Goal: Information Seeking & Learning: Learn about a topic

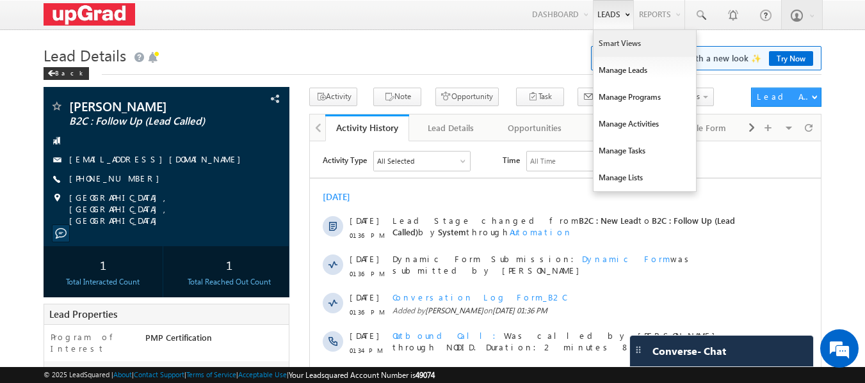
click at [611, 45] on link "Smart Views" at bounding box center [644, 43] width 102 height 27
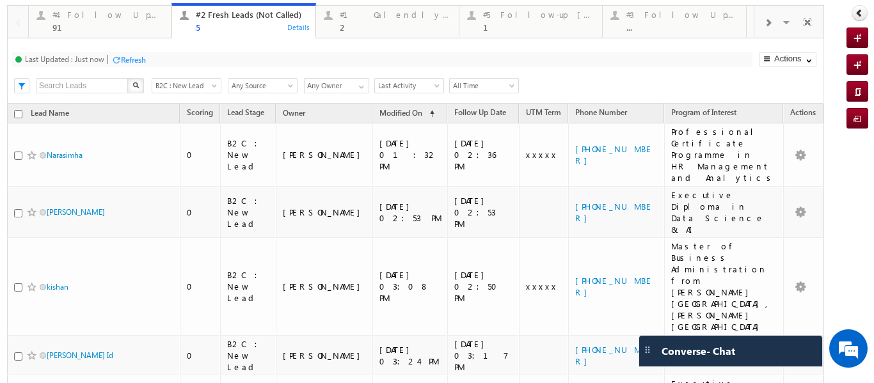
click at [133, 56] on div "Refresh" at bounding box center [133, 60] width 25 height 10
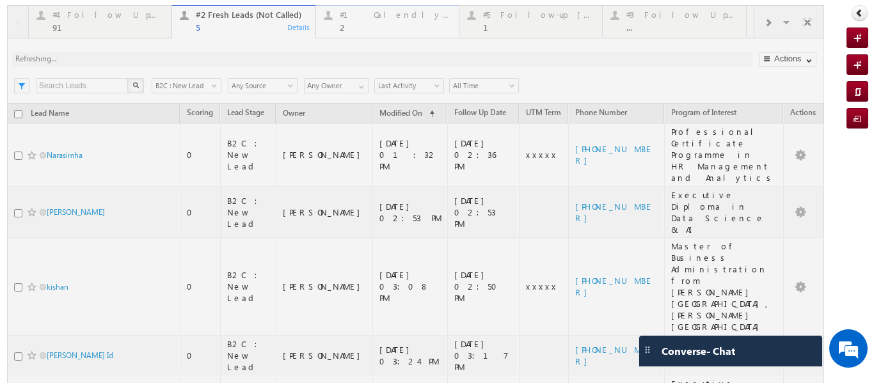
click at [352, 29] on div "2" at bounding box center [395, 27] width 111 height 10
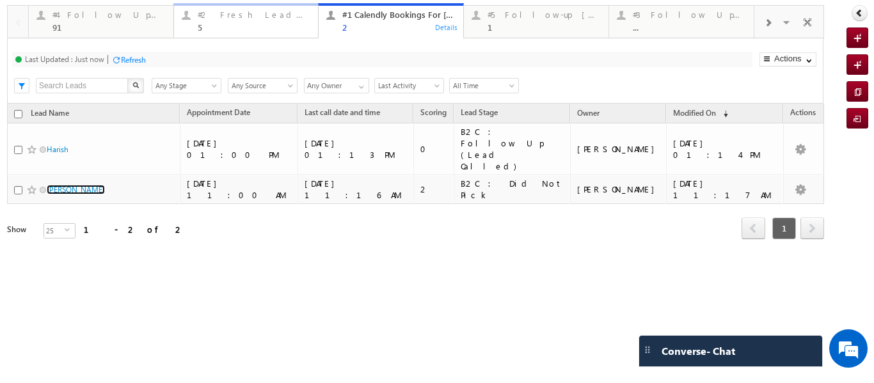
click at [233, 13] on div "#2 Fresh Leads (Not Called)" at bounding box center [254, 15] width 113 height 10
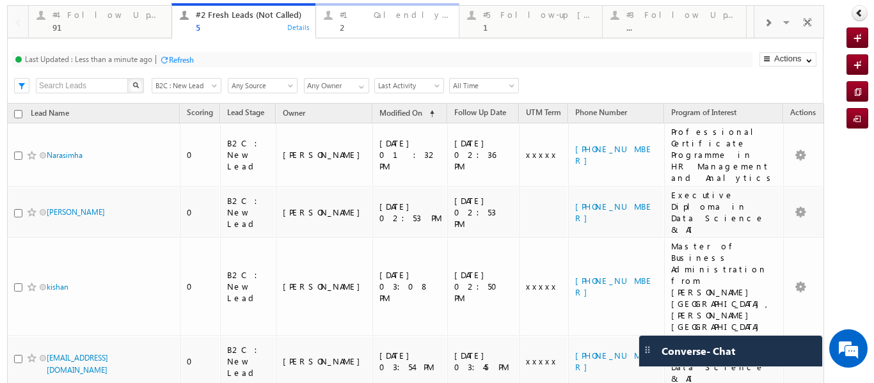
click at [362, 24] on div "2" at bounding box center [395, 27] width 111 height 10
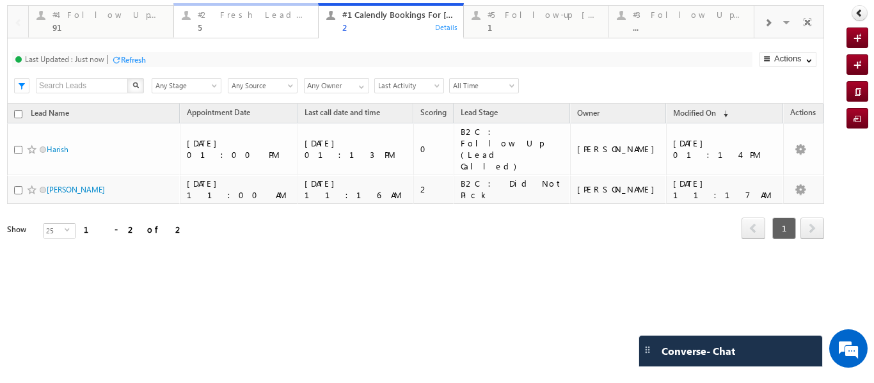
click at [250, 33] on link "#2 Fresh Leads (Not Called) 5 Details" at bounding box center [246, 20] width 146 height 35
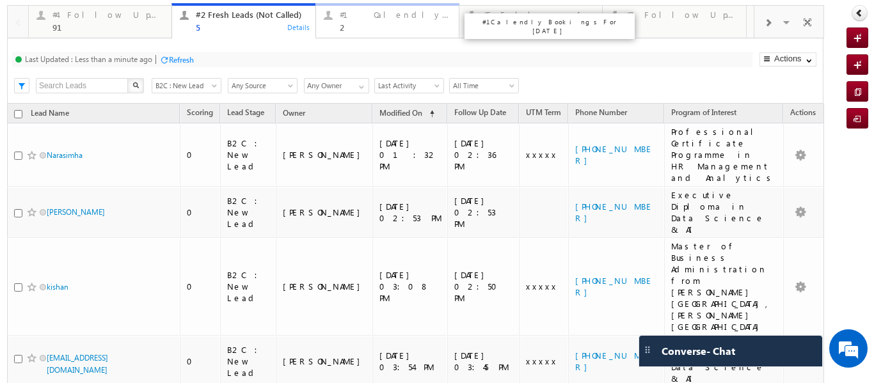
click at [357, 26] on div "2" at bounding box center [395, 27] width 111 height 10
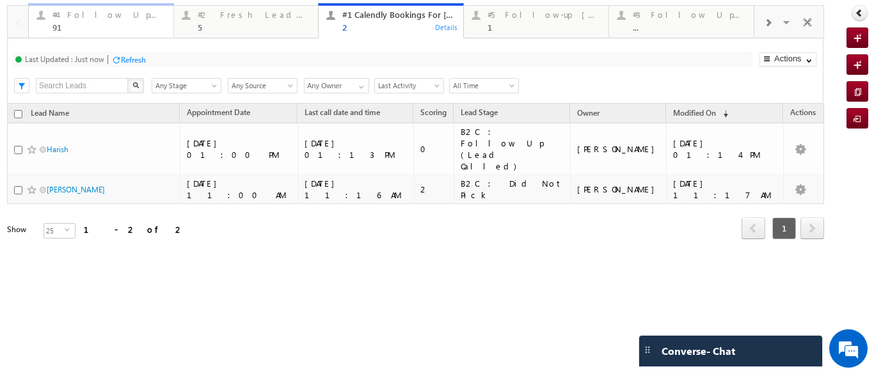
click at [90, 12] on div "#4 Follow Up (total pending)" at bounding box center [108, 15] width 113 height 10
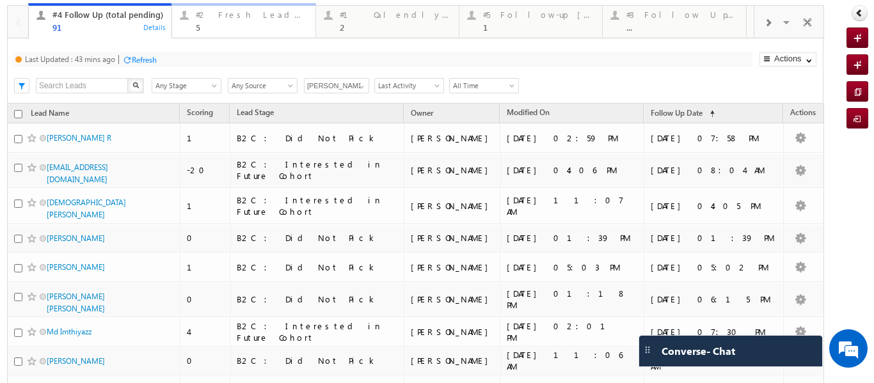
click at [209, 24] on div "5" at bounding box center [251, 27] width 111 height 10
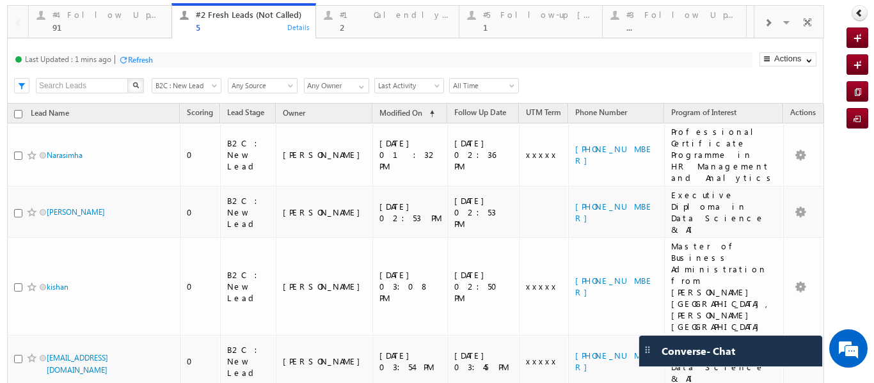
click at [138, 60] on div "Refresh" at bounding box center [140, 60] width 25 height 10
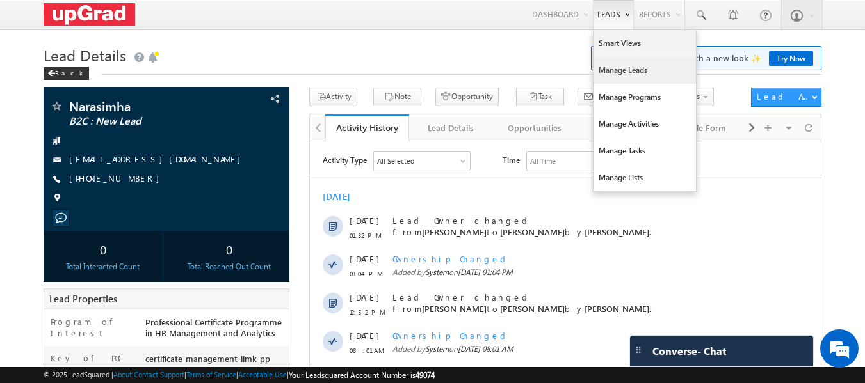
click at [622, 70] on link "Manage Leads" at bounding box center [644, 70] width 102 height 27
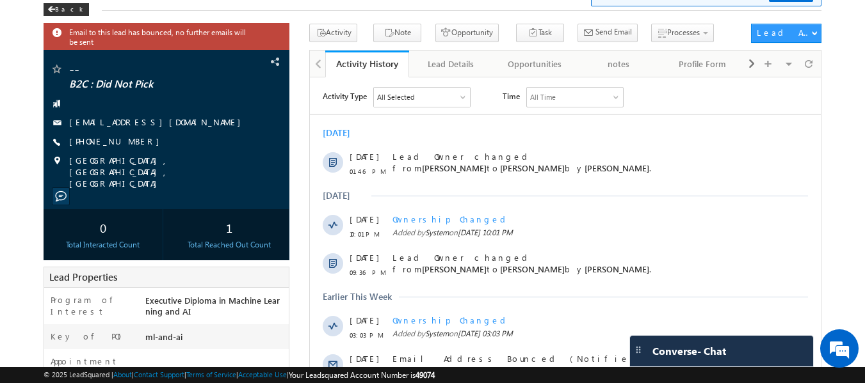
scroll to position [64, 0]
